Goal: Information Seeking & Learning: Learn about a topic

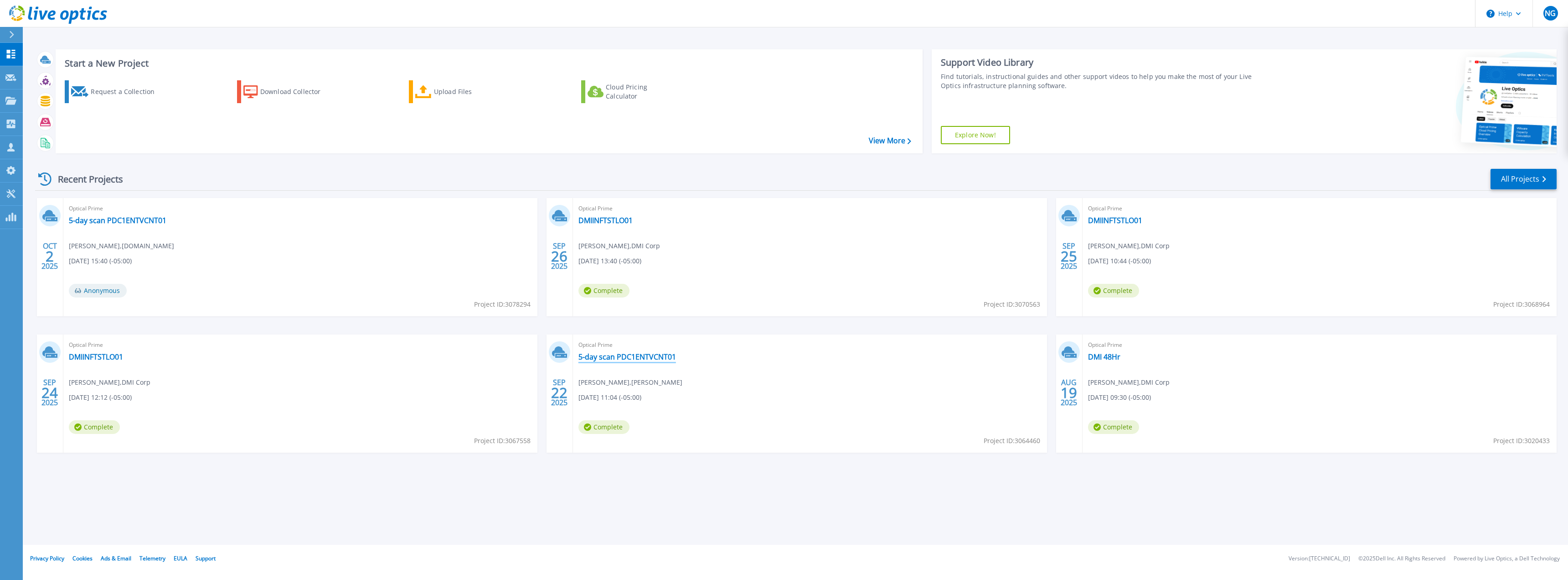
click at [661, 356] on link "5-day scan PDC1ENTVCNT01" at bounding box center [627, 356] width 97 height 9
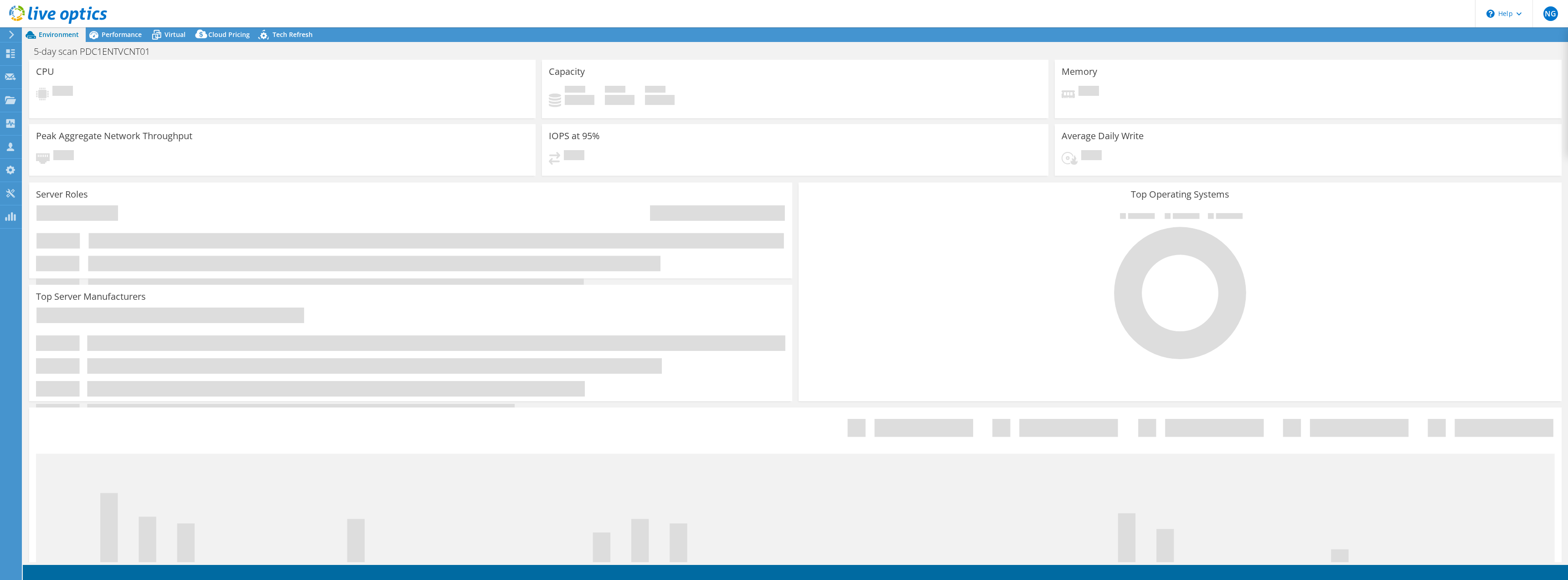
select select "USEast"
select select "USD"
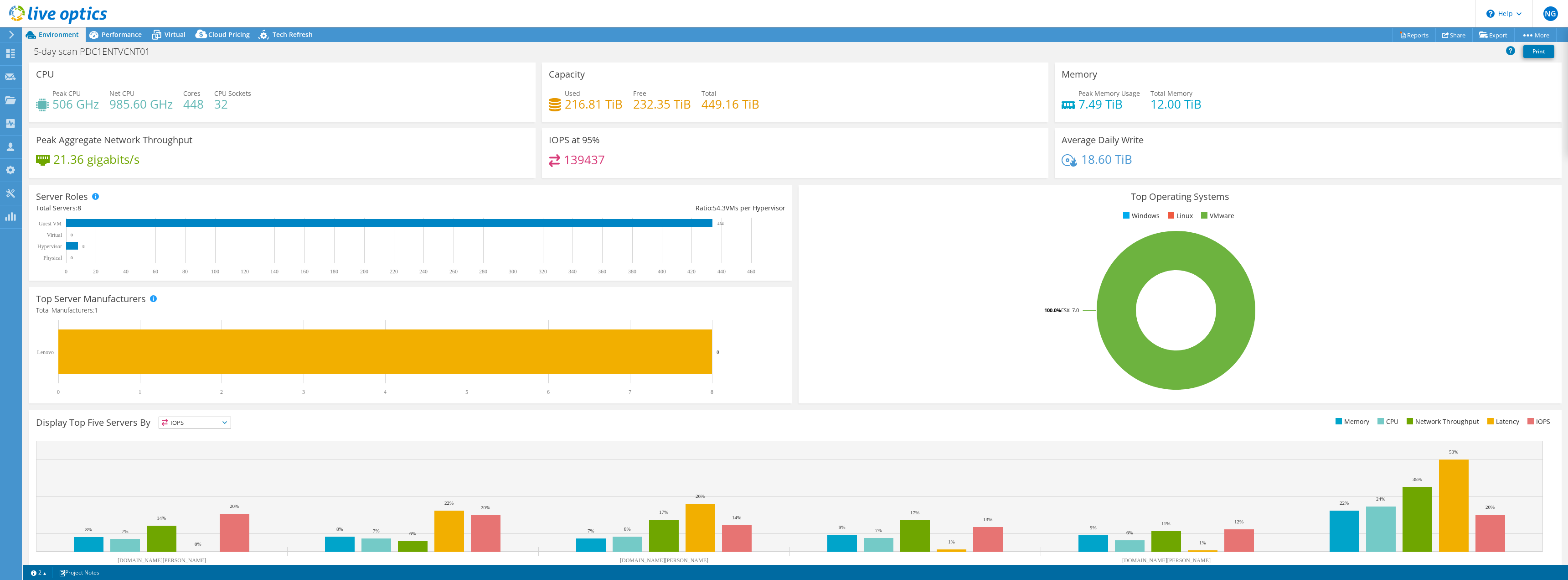
click at [196, 108] on h4 "448" at bounding box center [193, 104] width 20 height 10
copy h4 "448"
drag, startPoint x: 1122, startPoint y: 106, endPoint x: 1078, endPoint y: 106, distance: 44.0
click at [1079, 106] on h4 "7.49 TiB" at bounding box center [1109, 104] width 62 height 10
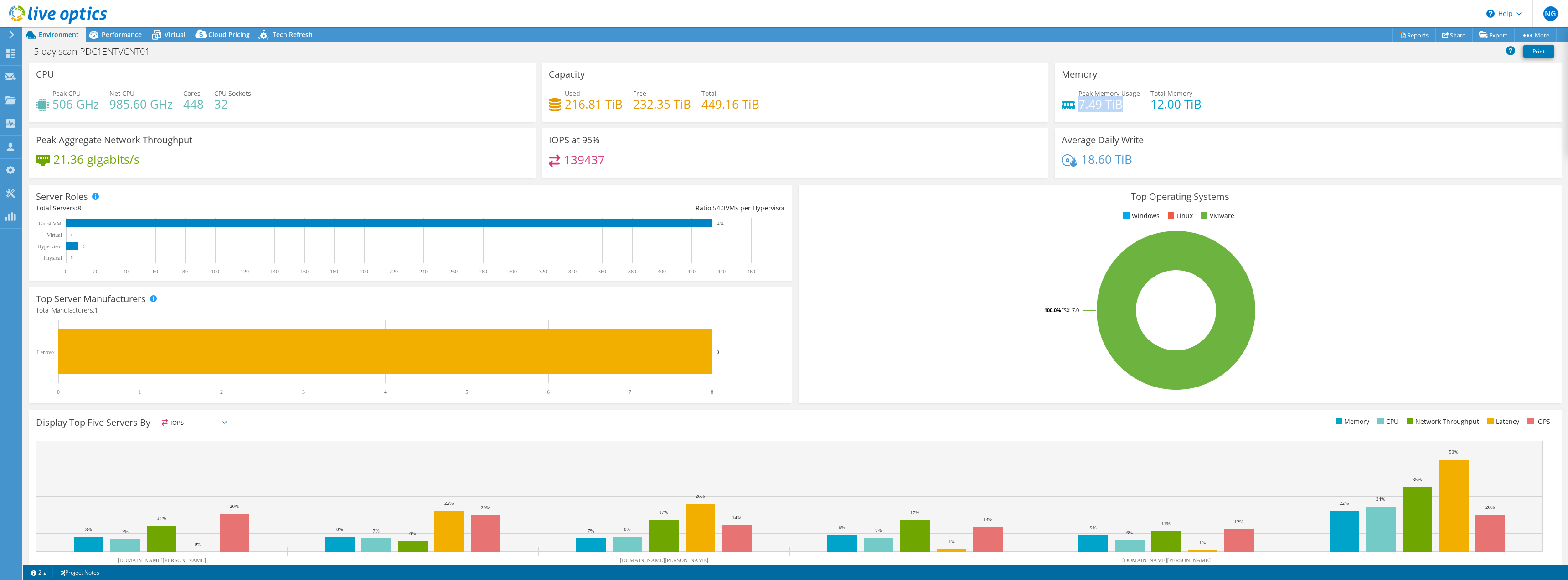
copy h4 "7.49 TiB"
click at [124, 37] on span "Performance" at bounding box center [121, 34] width 40 height 9
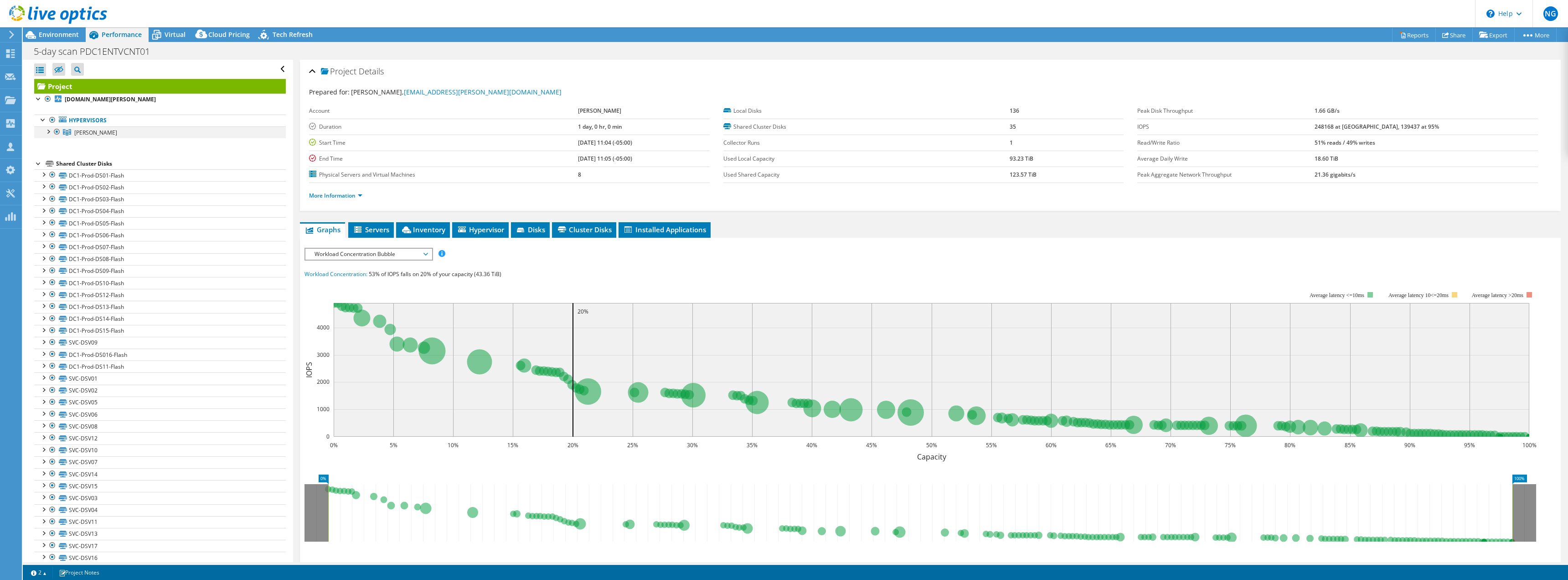
click at [47, 132] on div at bounding box center [47, 131] width 9 height 9
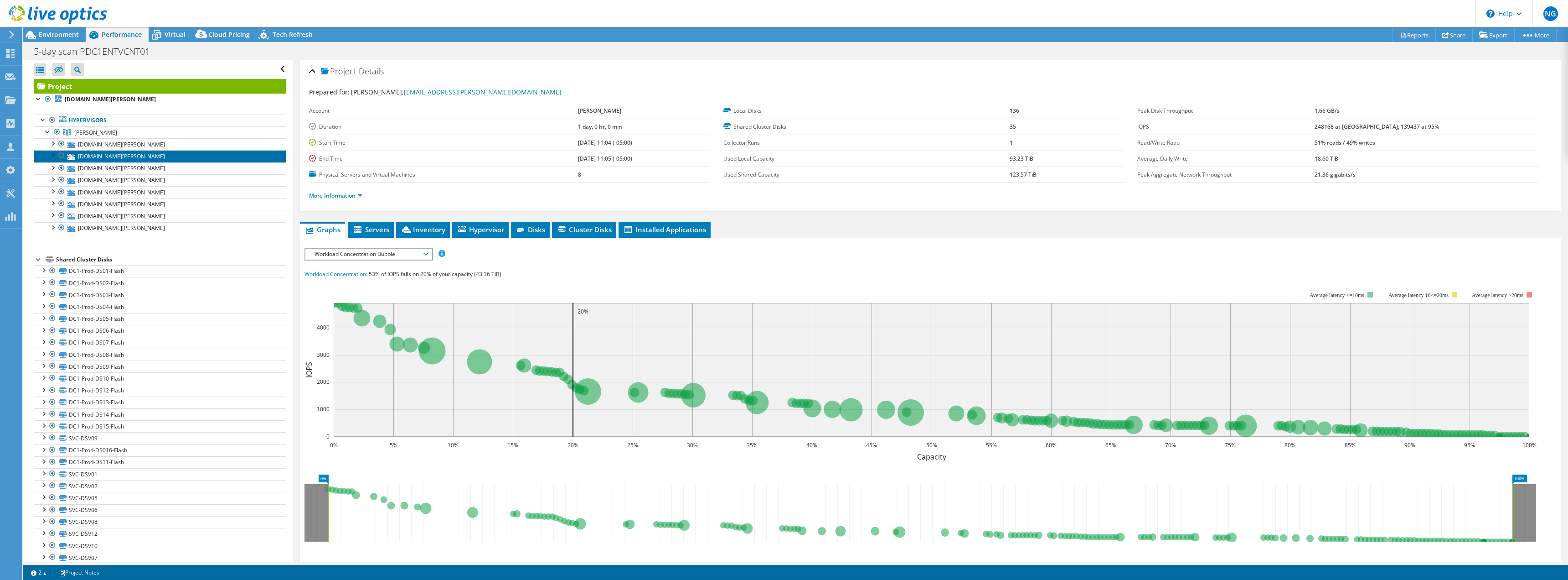
click at [96, 151] on link "[DOMAIN_NAME][PERSON_NAME]" at bounding box center [160, 156] width 252 height 12
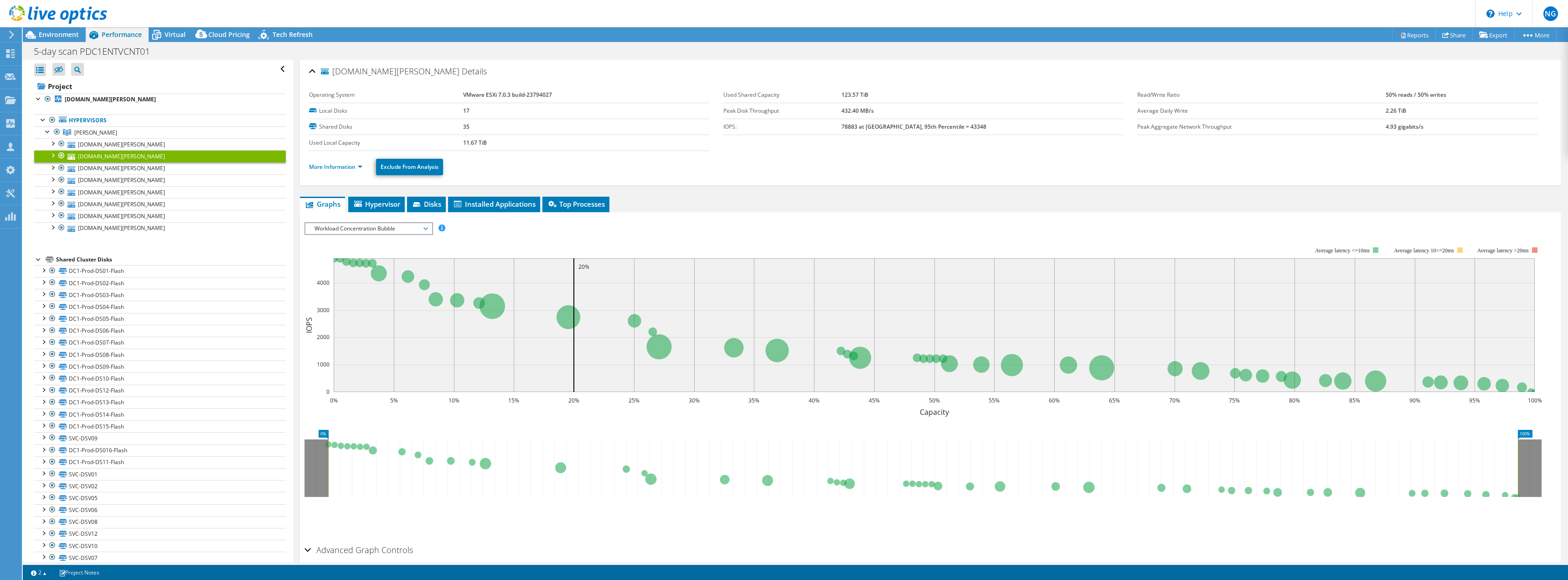
click at [335, 173] on ul "More Information Exclude From Analysis" at bounding box center [930, 166] width 1243 height 19
click at [336, 167] on link "More Information" at bounding box center [336, 166] width 53 height 7
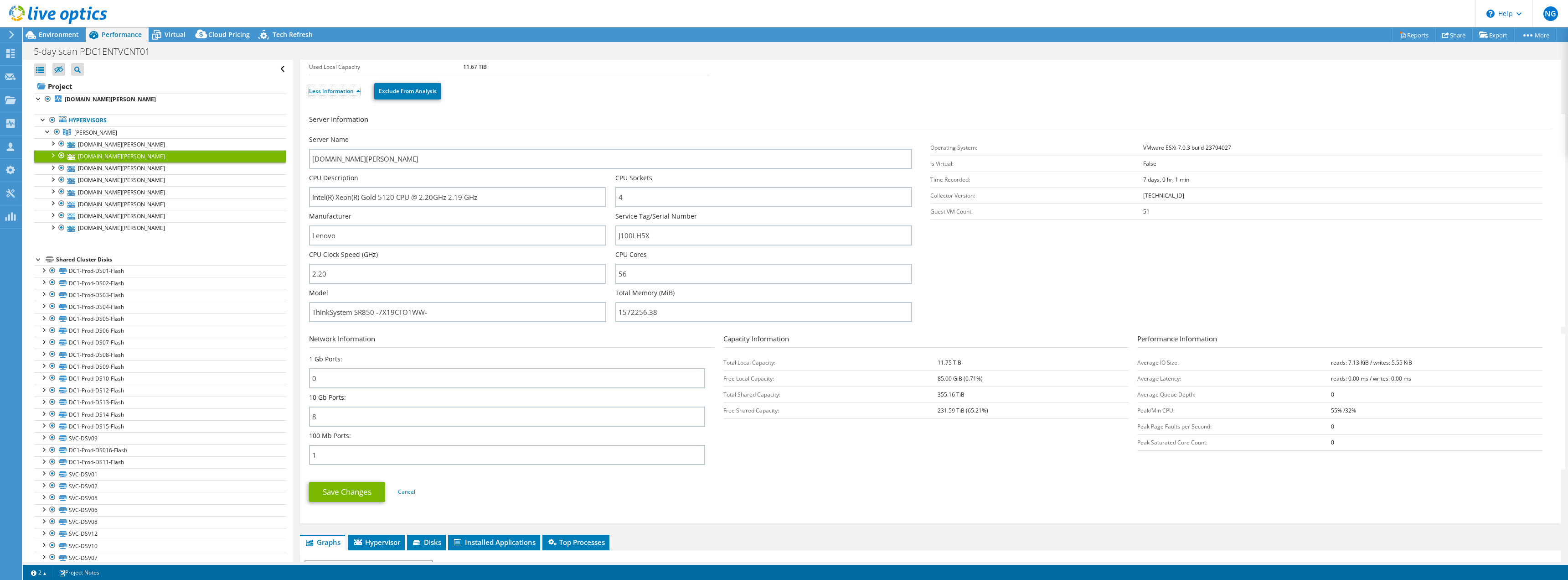
scroll to position [45, 0]
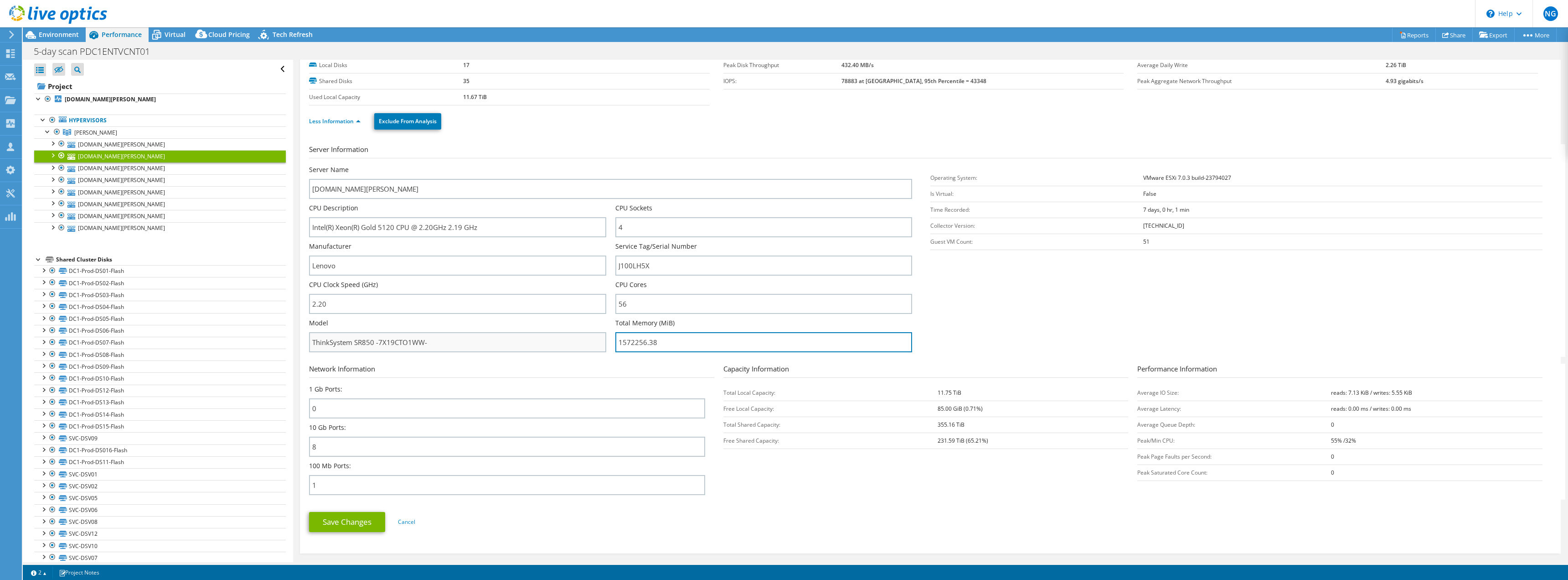
drag, startPoint x: 676, startPoint y: 339, endPoint x: 584, endPoint y: 341, distance: 92.0
click at [584, 165] on div "Server Name [DOMAIN_NAME][PERSON_NAME] CPU Description Intel(R) Xeon(R) Gold 51…" at bounding box center [615, 165] width 612 height 0
